Goal: Task Accomplishment & Management: Manage account settings

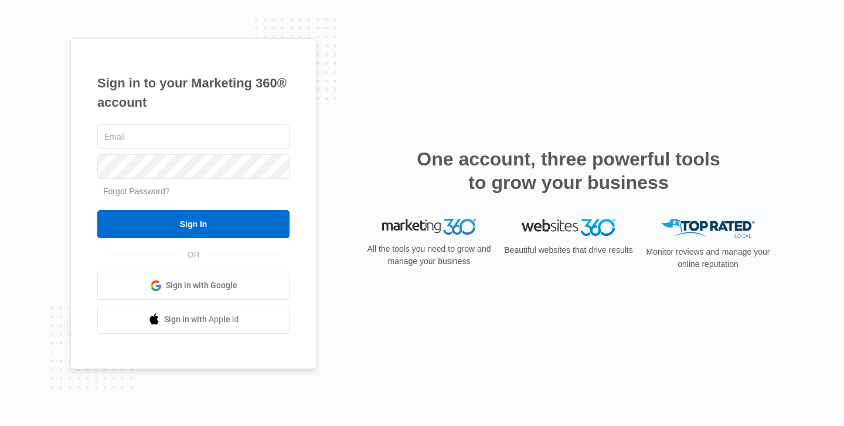
click at [174, 292] on link "Sign in with Google" at bounding box center [193, 285] width 192 height 28
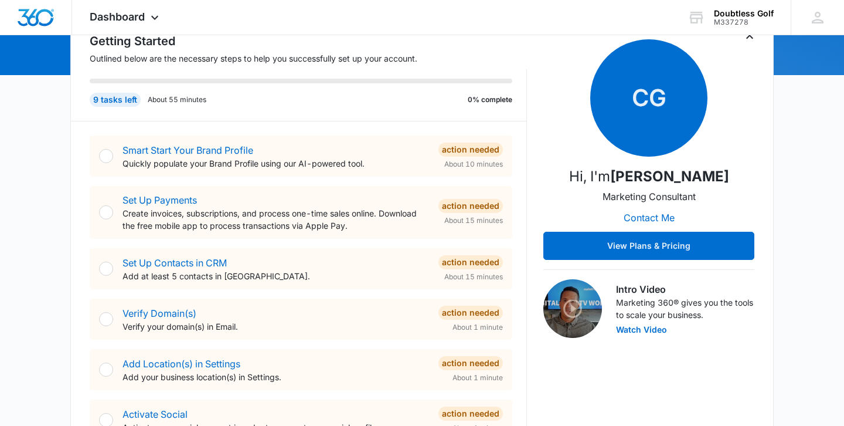
scroll to position [80, 0]
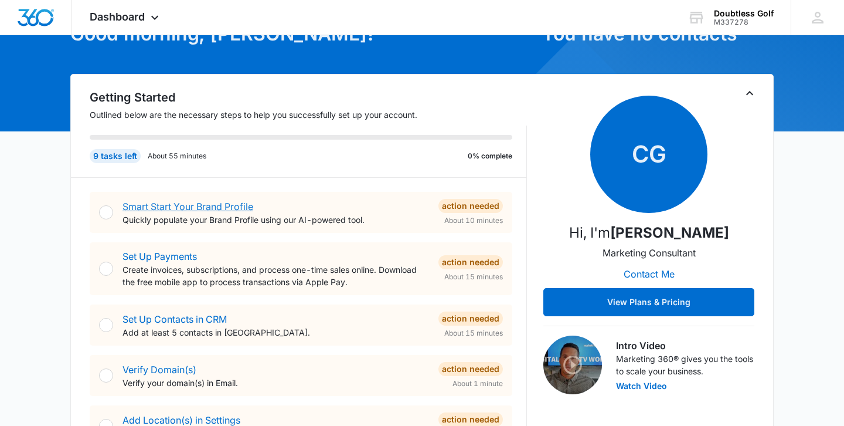
click at [192, 208] on link "Smart Start Your Brand Profile" at bounding box center [188, 206] width 131 height 12
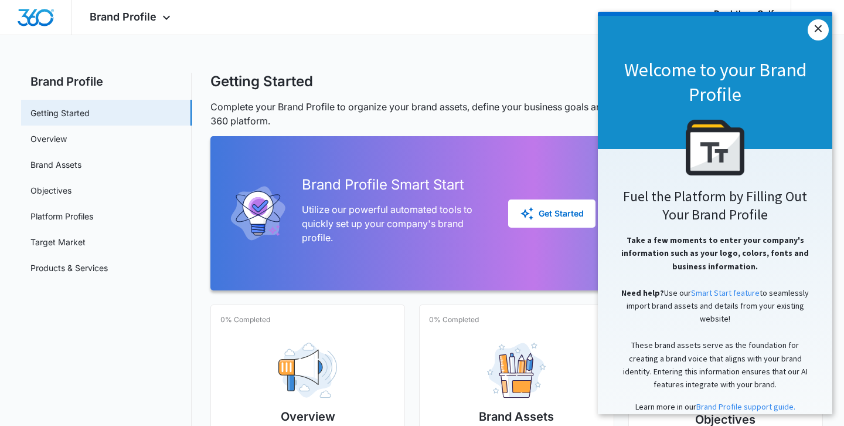
click at [821, 34] on link "×" at bounding box center [818, 29] width 21 height 21
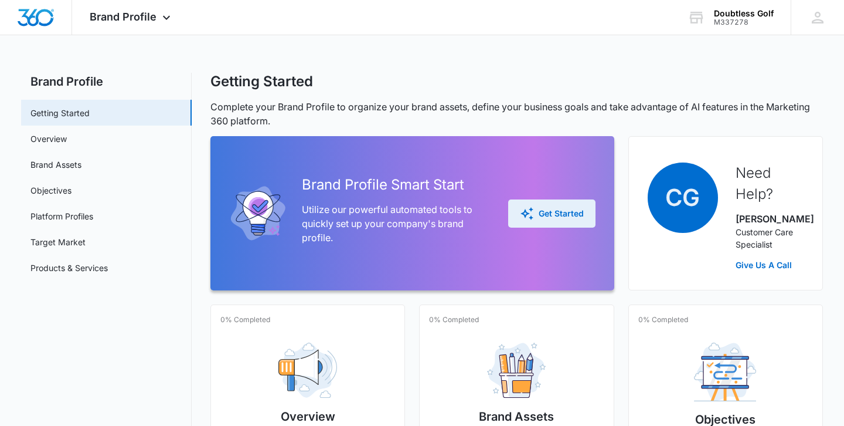
click at [550, 220] on div "Get Started" at bounding box center [552, 213] width 64 height 14
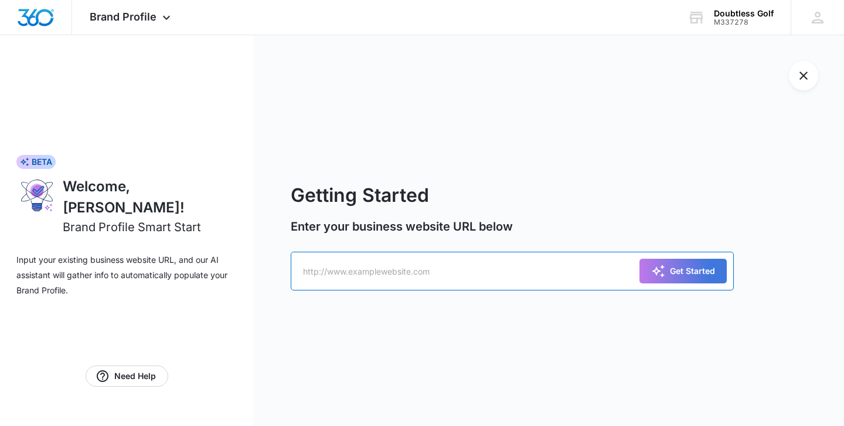
click at [607, 280] on input "text" at bounding box center [512, 270] width 443 height 39
type input "[DOMAIN_NAME]"
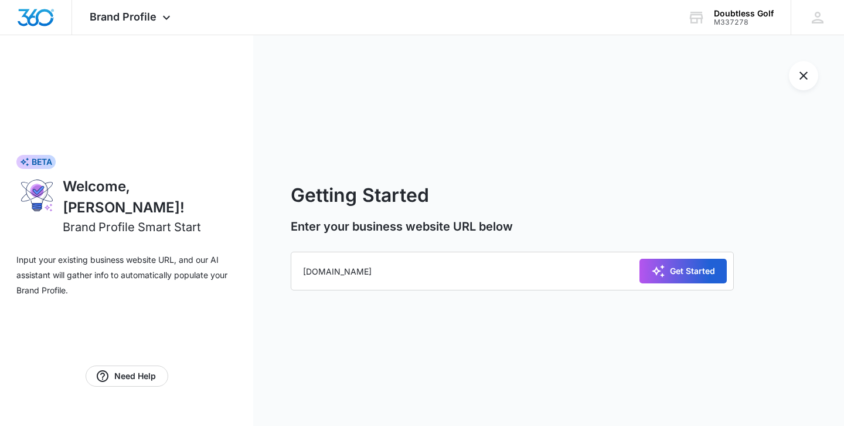
click at [676, 277] on div "Get Started" at bounding box center [683, 271] width 64 height 14
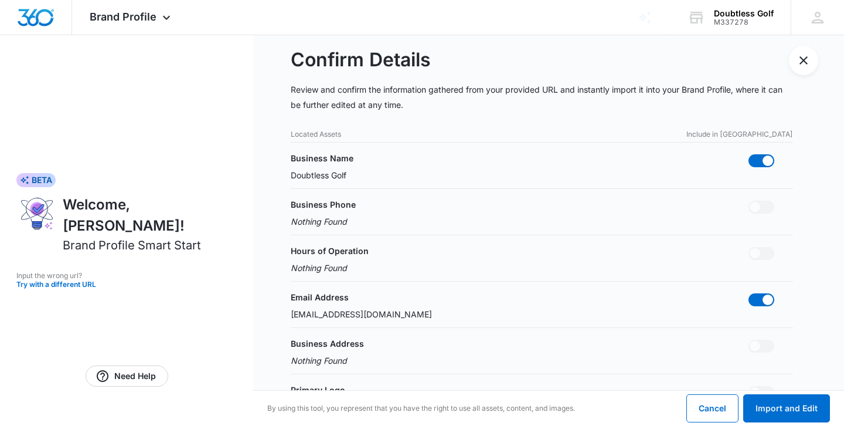
scroll to position [24, 0]
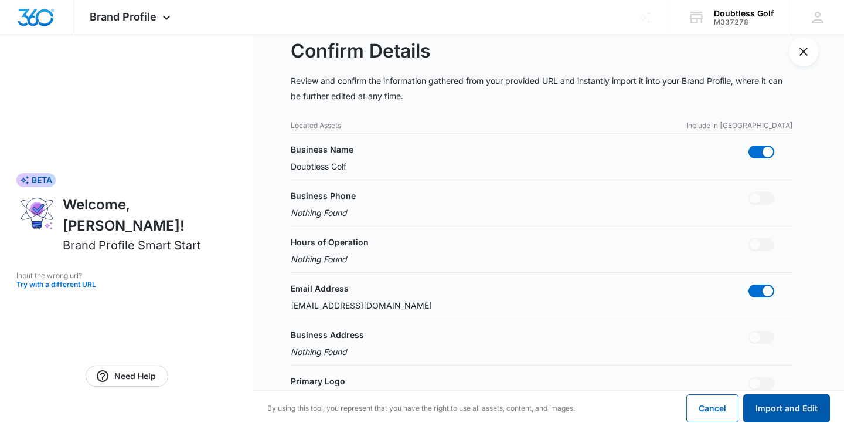
click at [778, 411] on button "Import and Edit" at bounding box center [786, 408] width 87 height 28
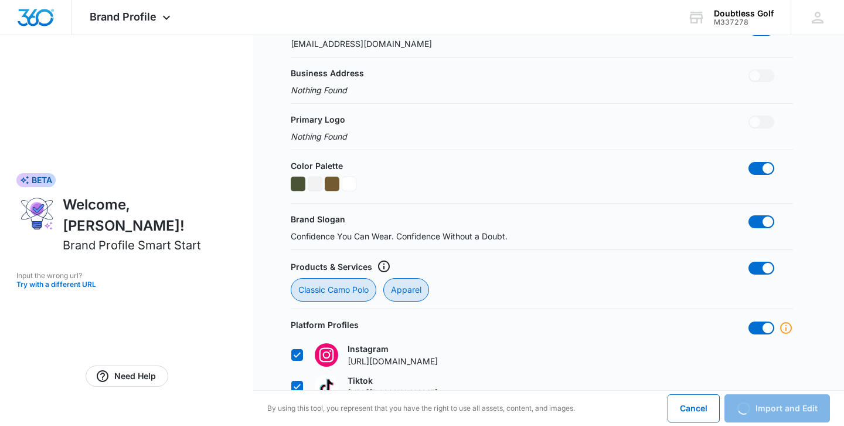
scroll to position [288, 0]
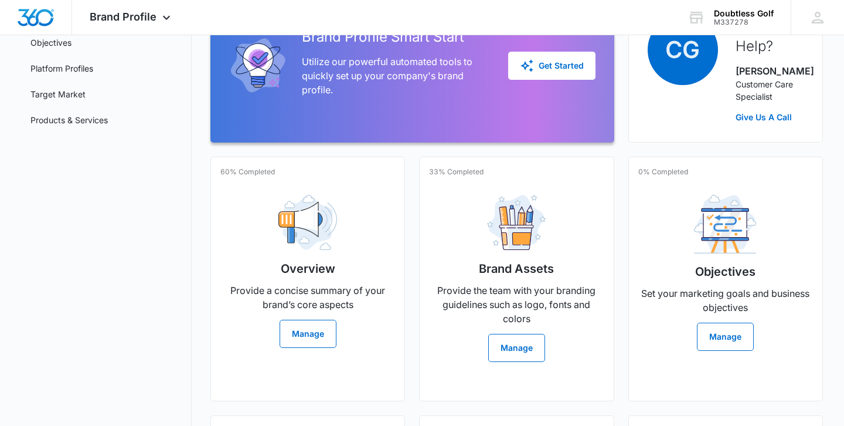
scroll to position [144, 0]
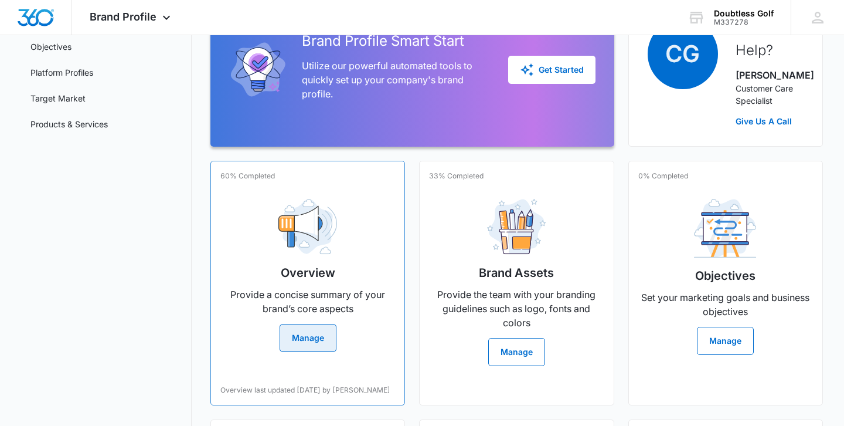
click at [310, 352] on button "Manage" at bounding box center [308, 338] width 57 height 28
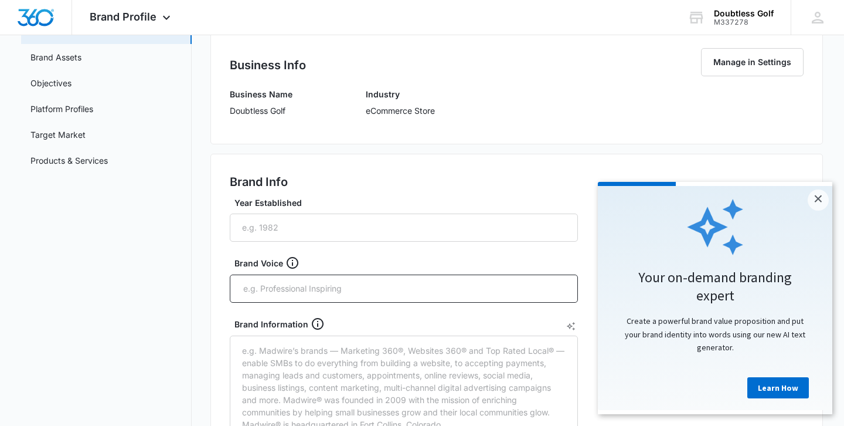
scroll to position [109, 0]
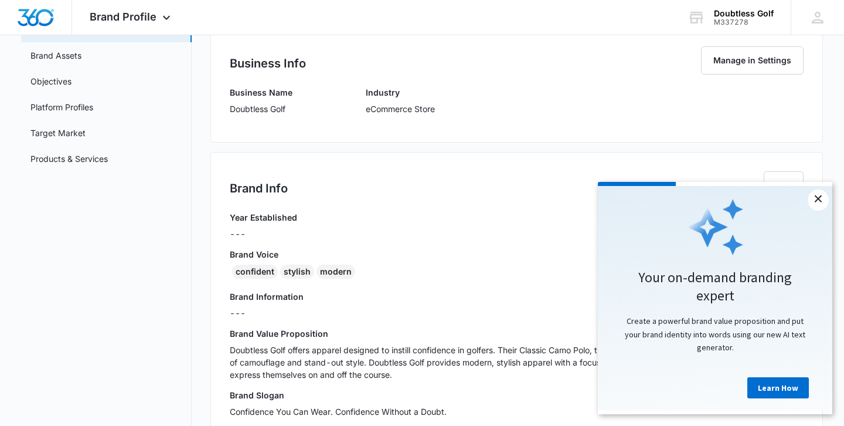
click at [815, 199] on link "×" at bounding box center [818, 199] width 21 height 21
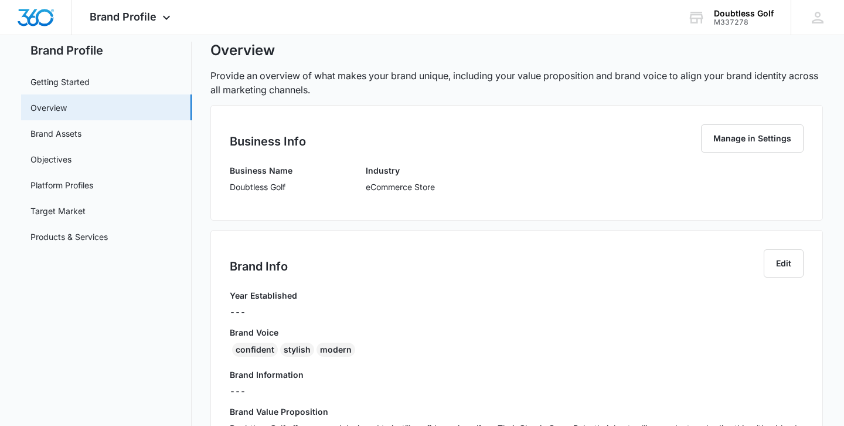
scroll to position [0, 0]
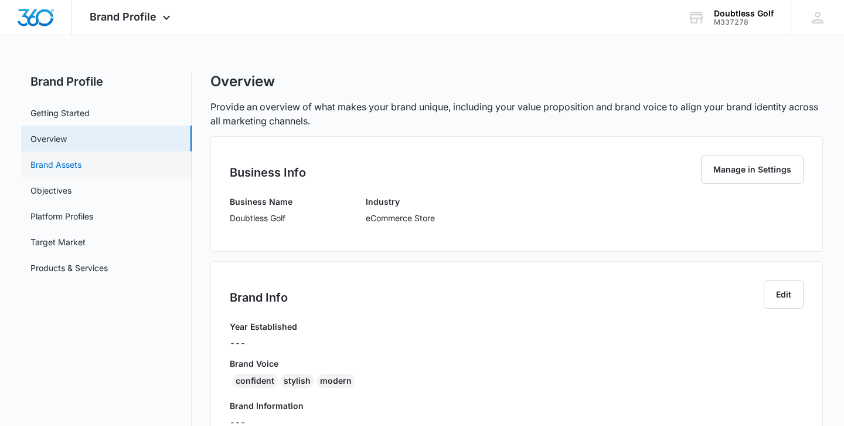
click at [81, 158] on link "Brand Assets" at bounding box center [55, 164] width 51 height 12
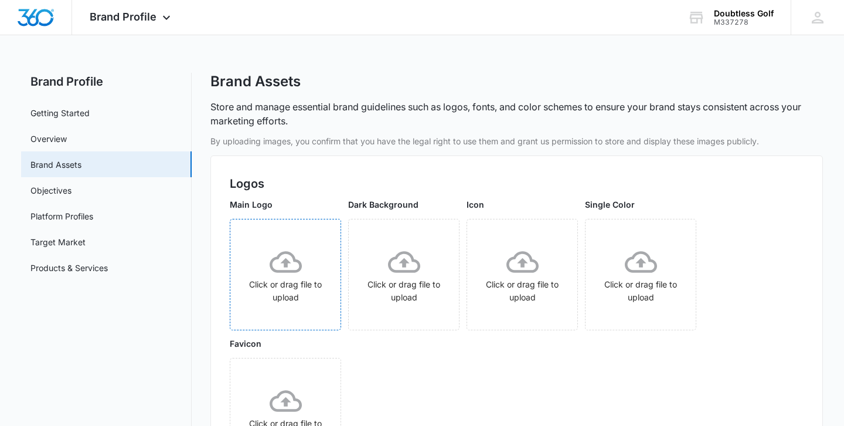
click at [259, 266] on div "Click or drag file to upload" at bounding box center [285, 275] width 110 height 58
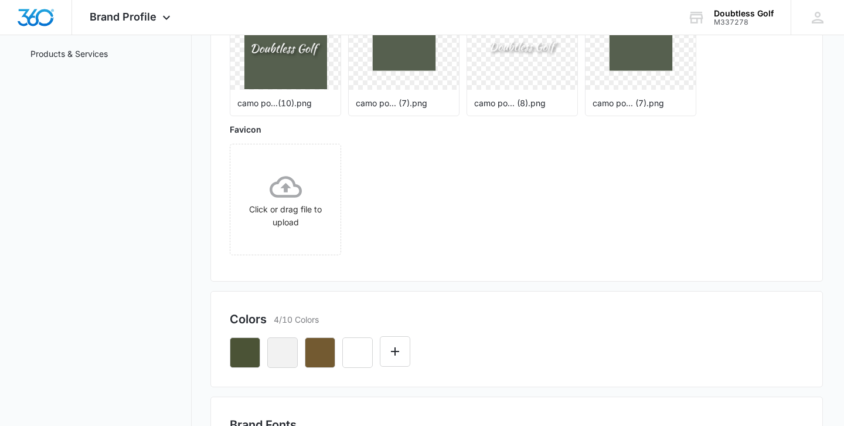
scroll to position [216, 0]
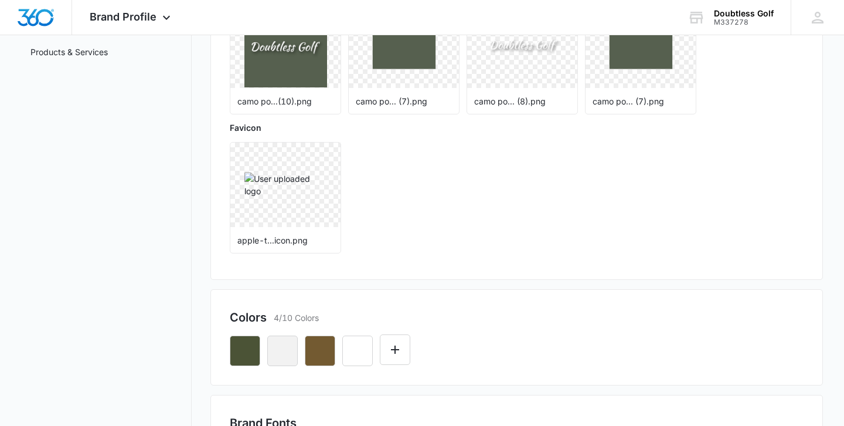
click at [413, 243] on div "Main Logo camo po...(10).png Dark Background camo po... (7).png Icon camo po...…" at bounding box center [517, 121] width 574 height 278
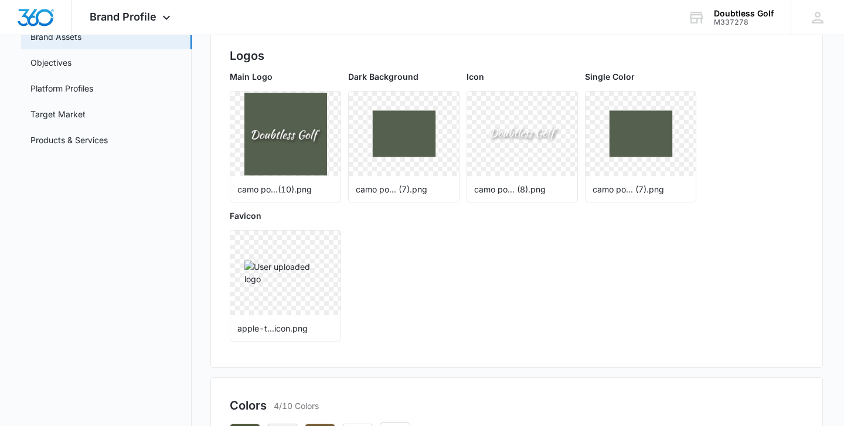
scroll to position [127, 0]
click at [322, 246] on icon "More" at bounding box center [324, 246] width 14 height 14
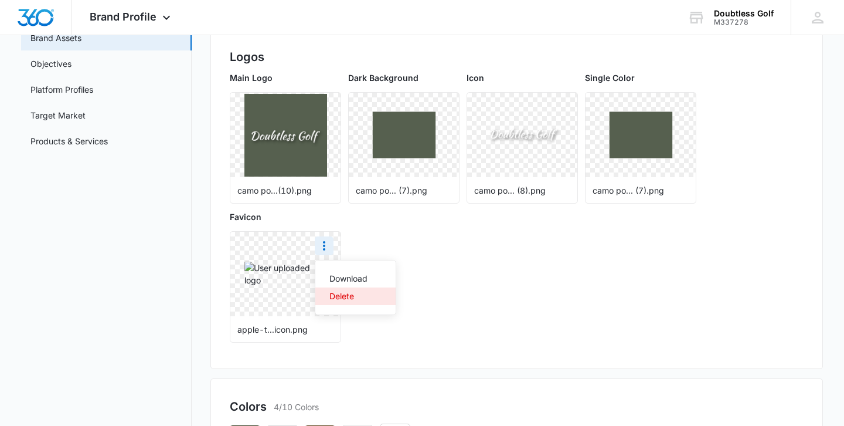
click at [345, 297] on div "Delete" at bounding box center [348, 296] width 38 height 8
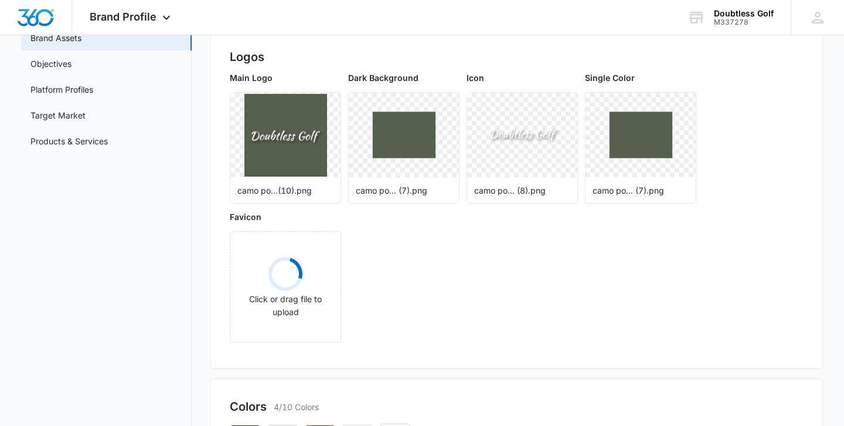
click at [376, 323] on div "Main Logo camo po...(10).png Dark Background camo po... (7).png Icon camo po...…" at bounding box center [517, 211] width 574 height 278
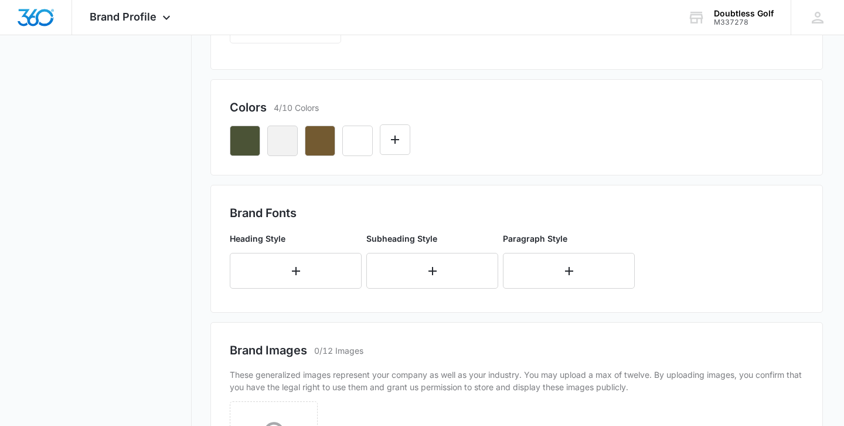
scroll to position [427, 0]
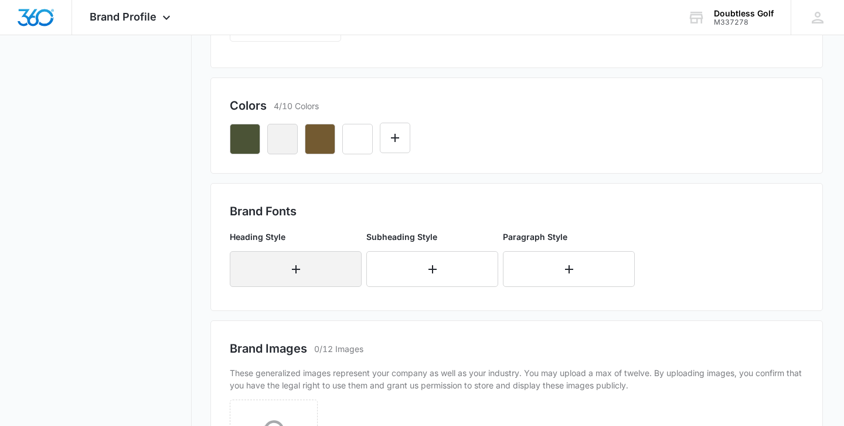
click at [315, 270] on button "button" at bounding box center [296, 269] width 132 height 36
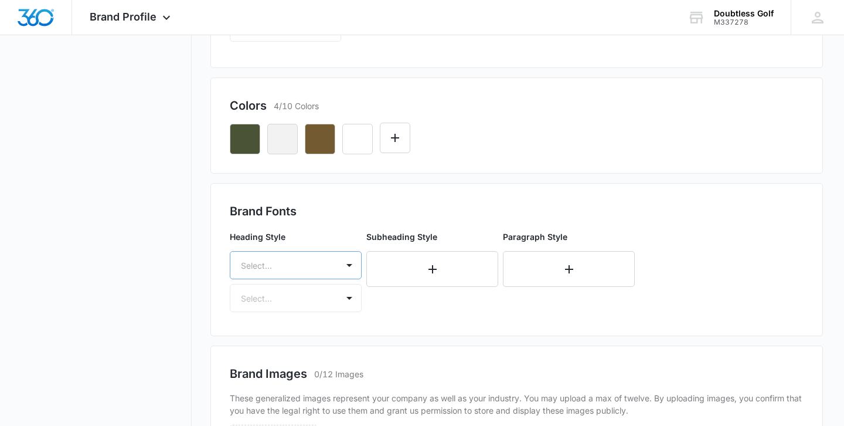
click at [319, 268] on div "Select..." at bounding box center [296, 265] width 132 height 28
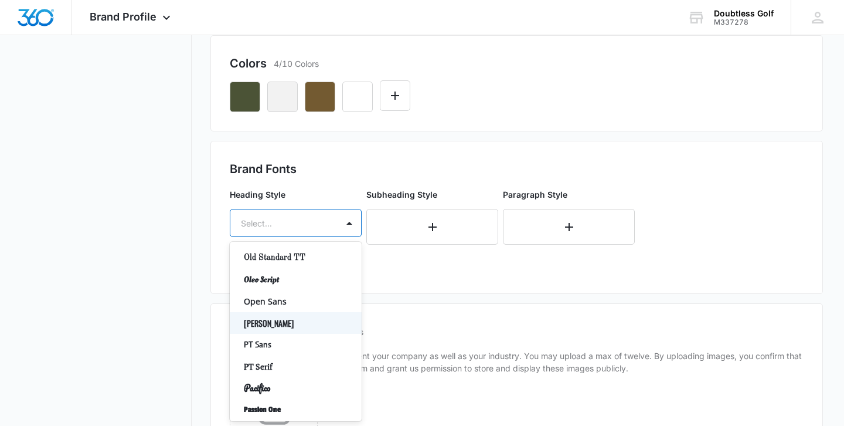
scroll to position [928, 0]
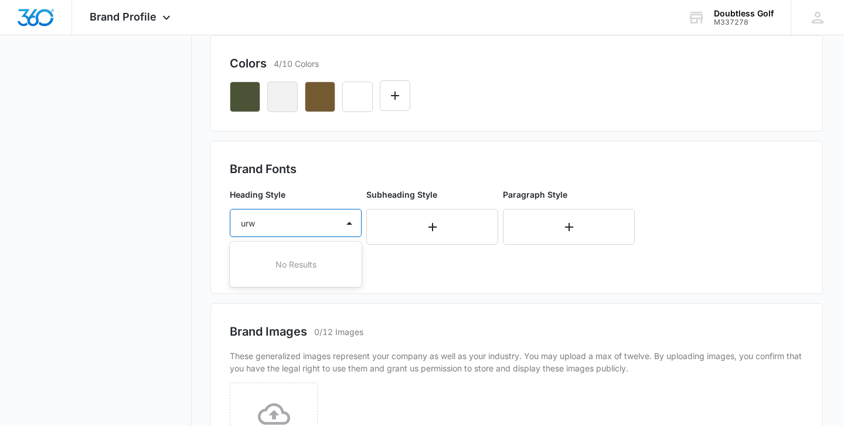
type input "ur"
click at [291, 264] on p "Courgette" at bounding box center [294, 264] width 101 height 12
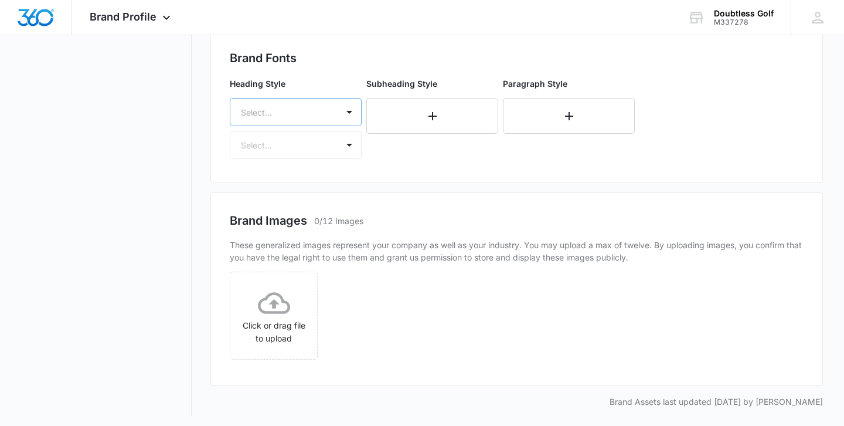
scroll to position [584, 0]
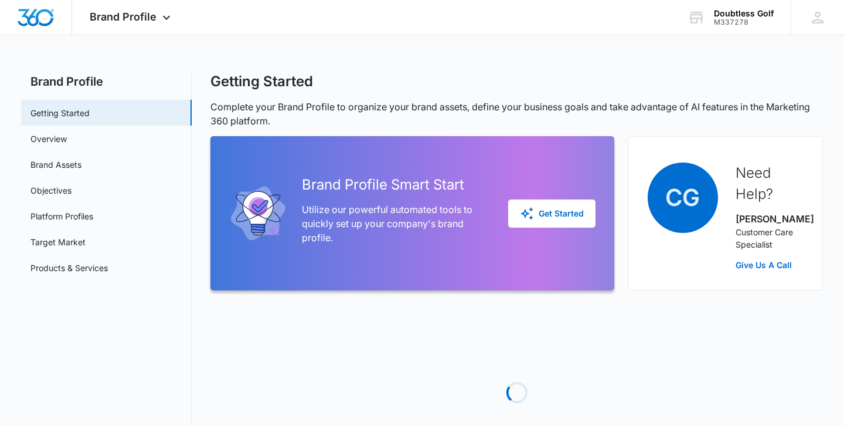
scroll to position [83, 0]
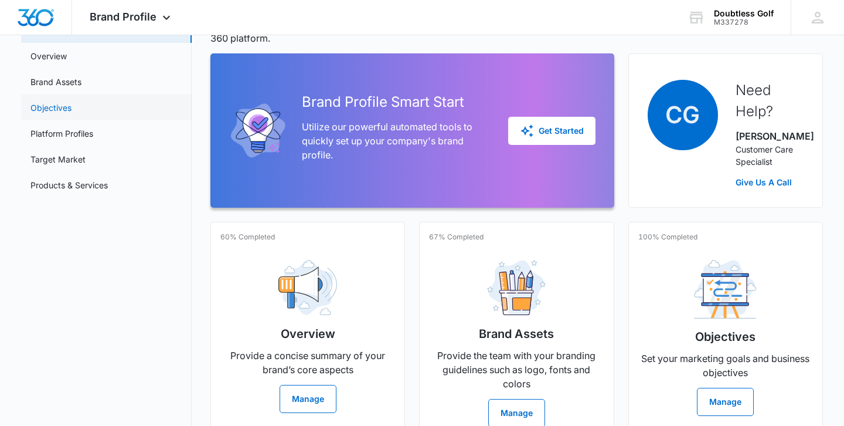
click at [48, 106] on link "Objectives" at bounding box center [50, 107] width 41 height 12
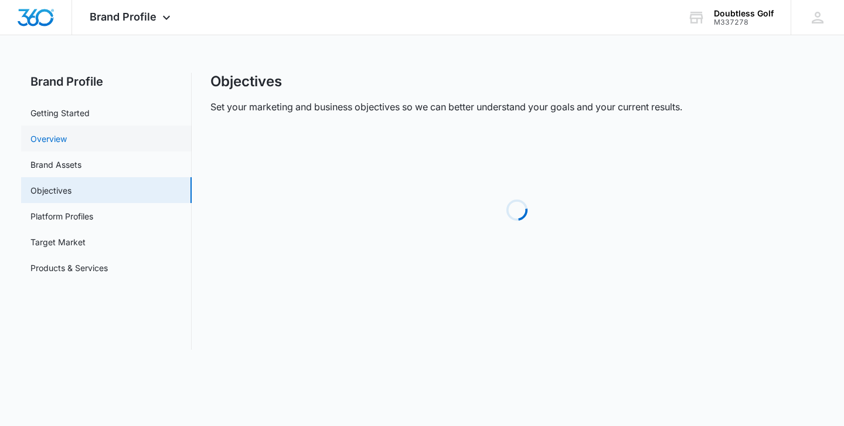
click at [67, 138] on link "Overview" at bounding box center [48, 138] width 36 height 12
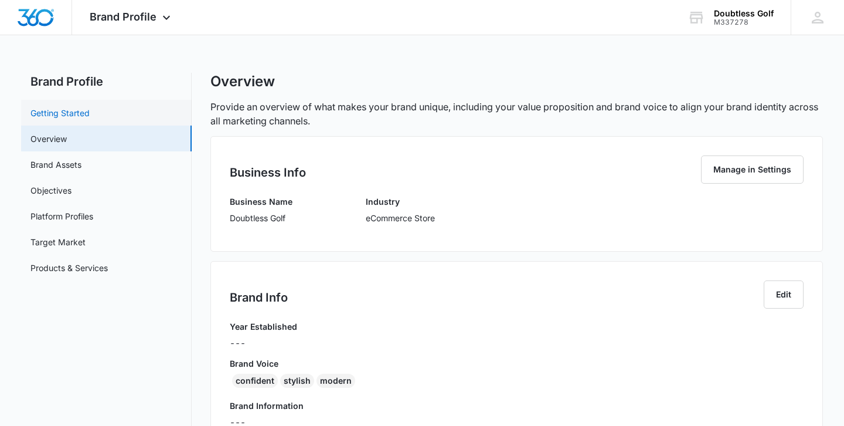
click at [66, 111] on link "Getting Started" at bounding box center [59, 113] width 59 height 12
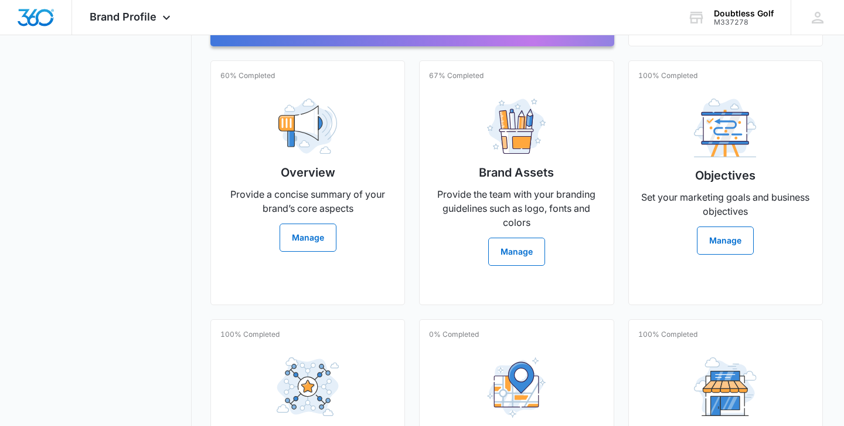
scroll to position [410, 0]
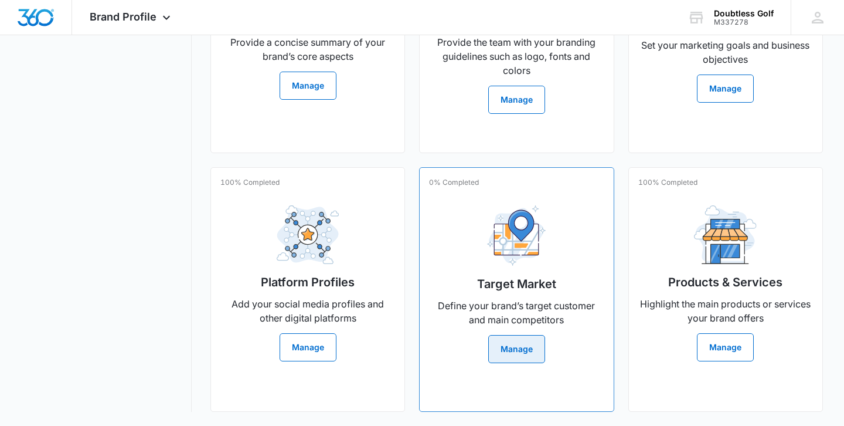
click at [515, 346] on button "Manage" at bounding box center [516, 349] width 57 height 28
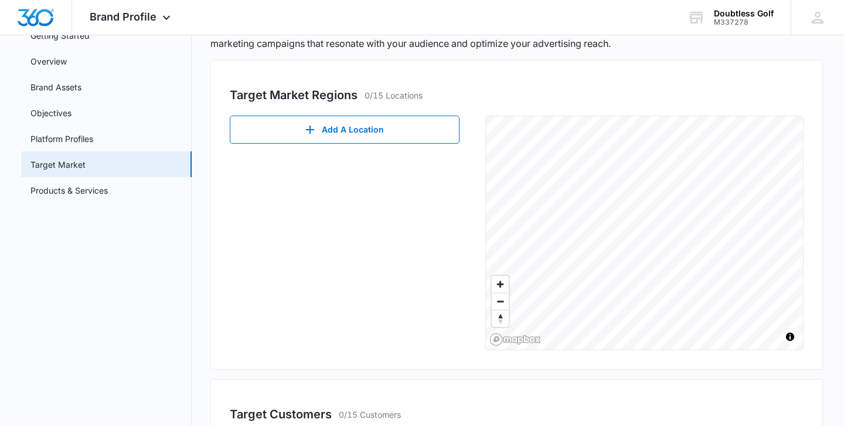
scroll to position [72, 0]
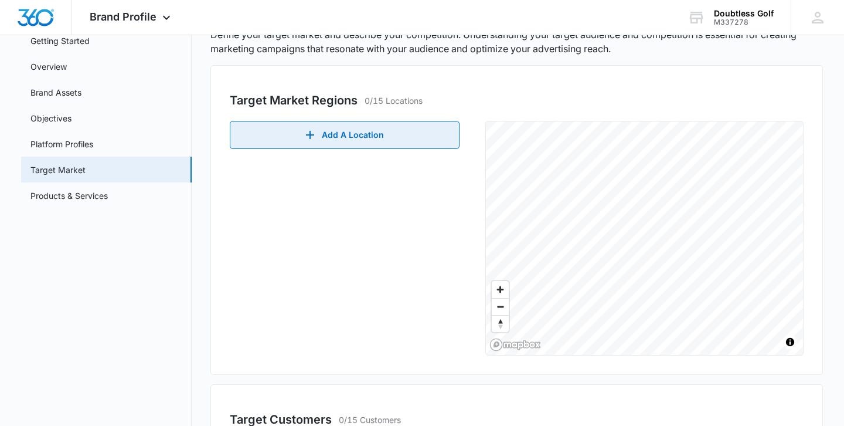
click at [404, 141] on button "Add A Location" at bounding box center [345, 135] width 230 height 28
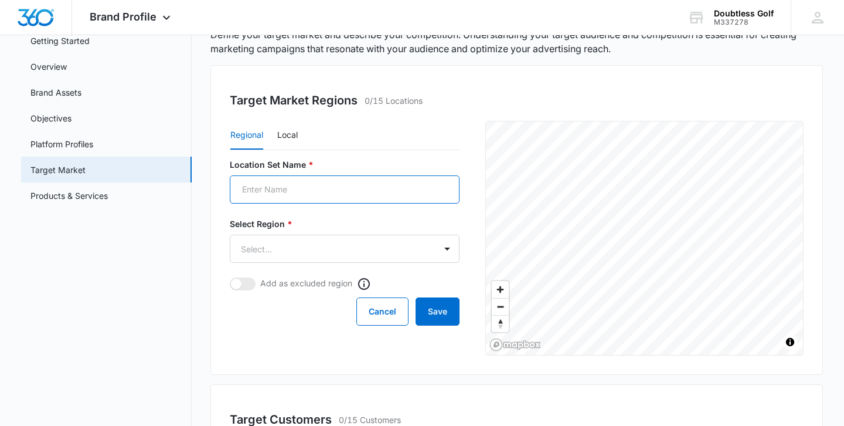
click at [355, 194] on input "Location Set Name *" at bounding box center [345, 189] width 230 height 28
click at [385, 314] on button "Cancel" at bounding box center [382, 311] width 52 height 28
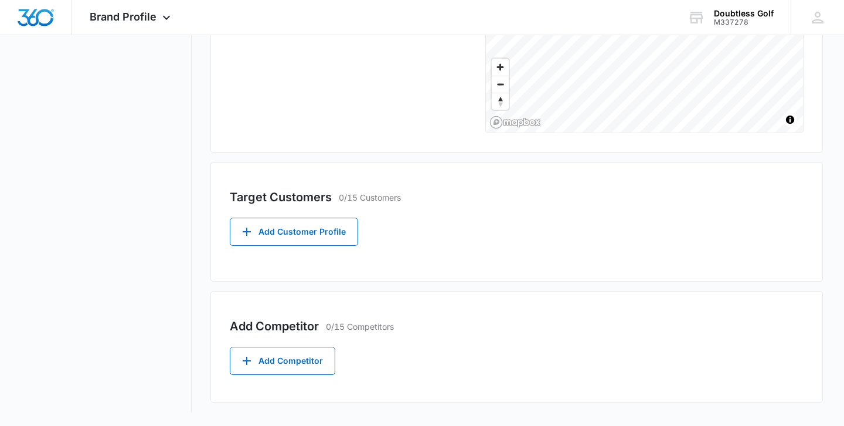
scroll to position [0, 0]
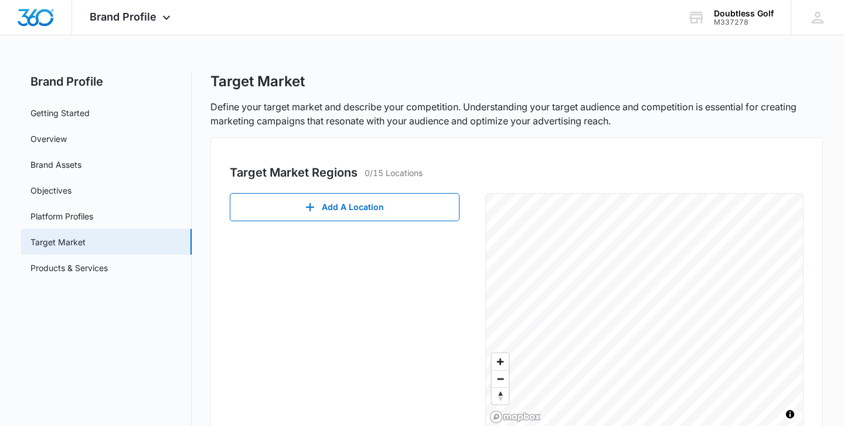
click at [486, 77] on div "Target Market" at bounding box center [516, 82] width 613 height 18
